Goal: Information Seeking & Learning: Learn about a topic

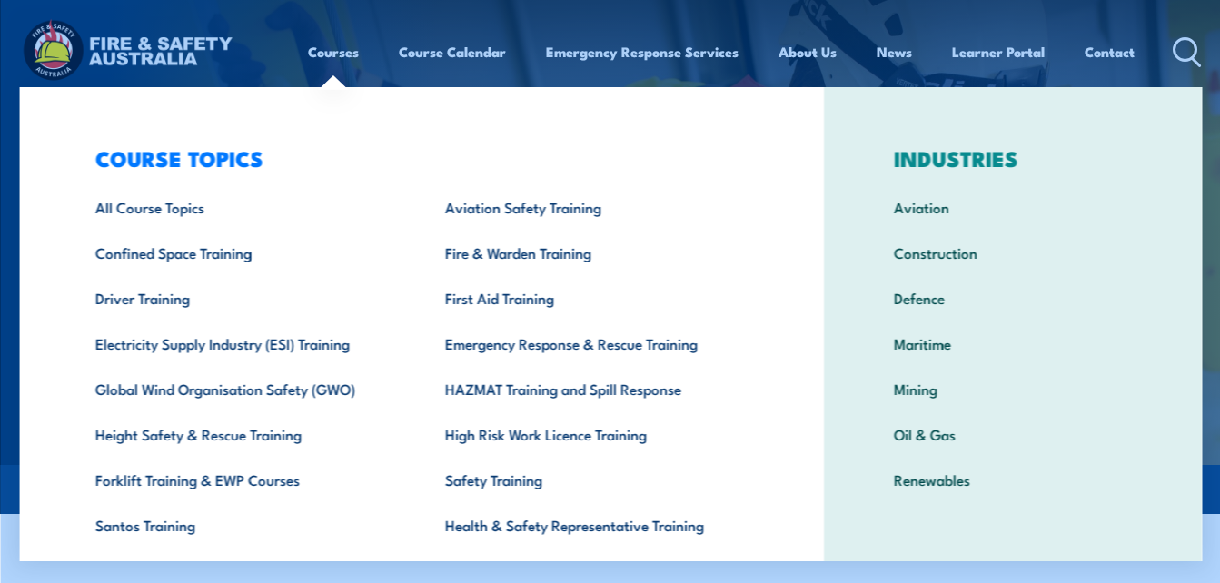
click at [333, 52] on link "Courses" at bounding box center [333, 52] width 51 height 44
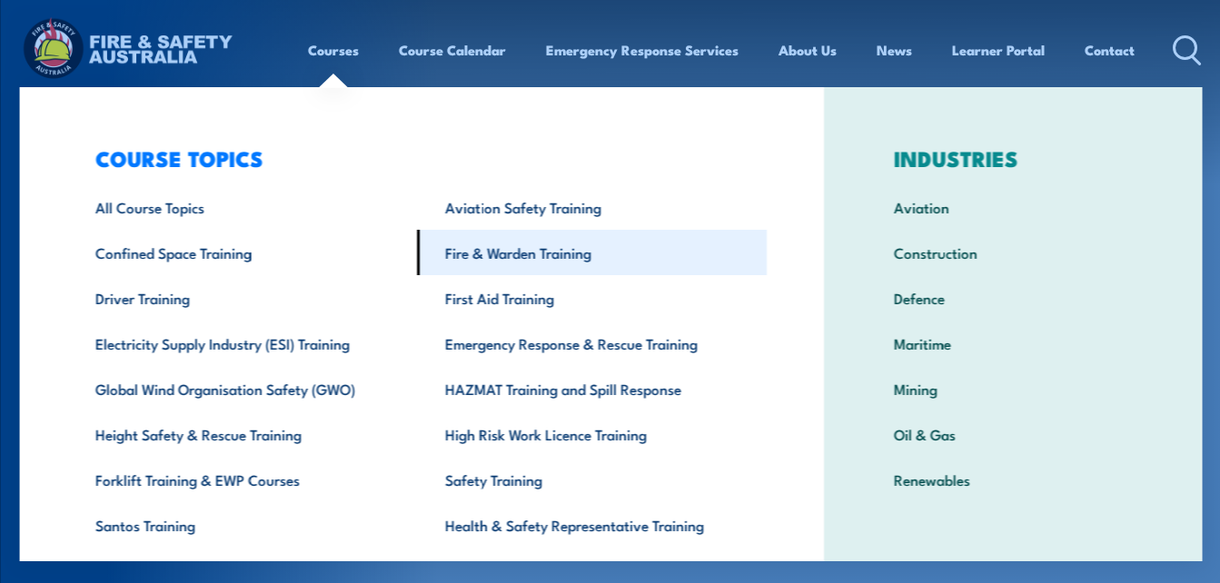
click at [505, 254] on link "Fire & Warden Training" at bounding box center [591, 252] width 350 height 45
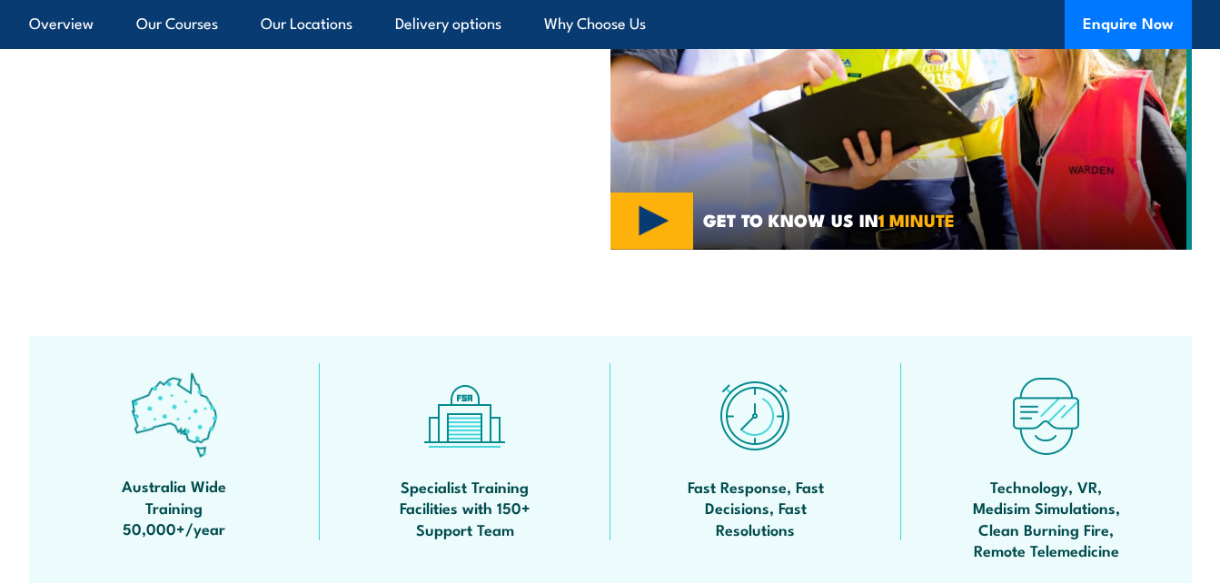
scroll to position [933, 0]
